Goal: Transaction & Acquisition: Purchase product/service

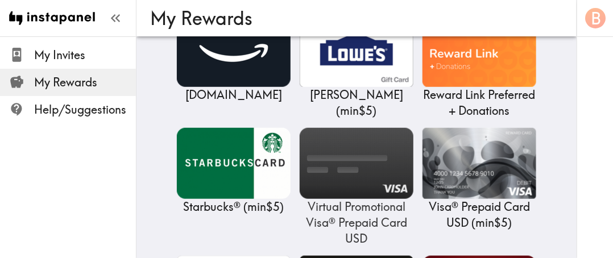
scroll to position [207, 0]
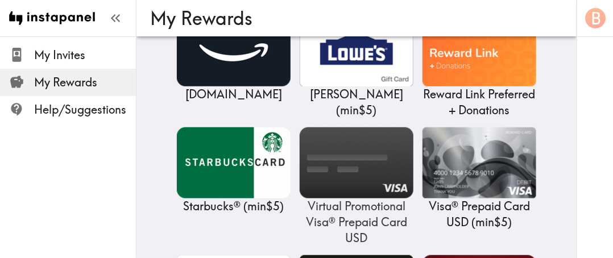
click at [358, 167] on img at bounding box center [356, 162] width 114 height 71
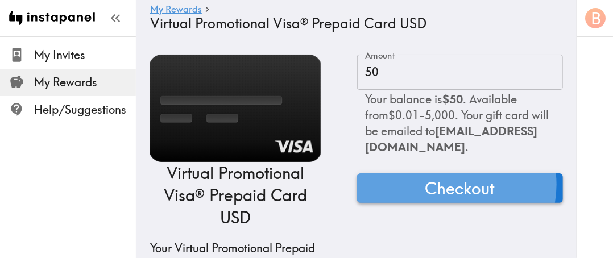
click at [451, 185] on span "Checkout" at bounding box center [460, 188] width 70 height 23
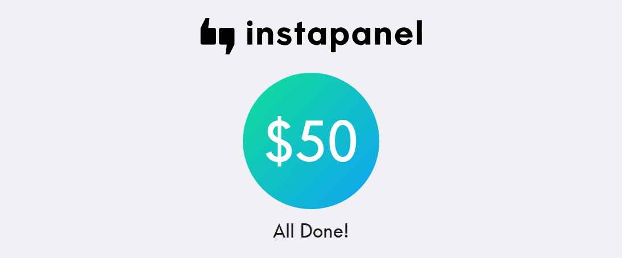
click at [255, 36] on img at bounding box center [310, 36] width 223 height 36
